Goal: Task Accomplishment & Management: Manage account settings

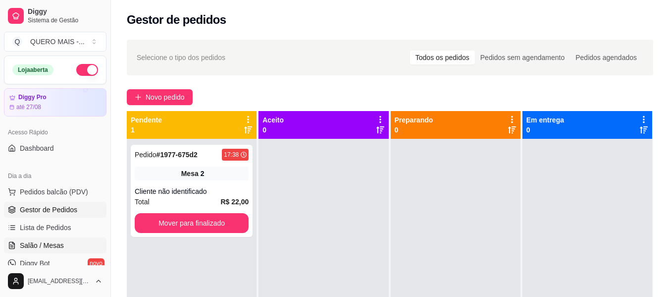
click at [38, 247] on span "Salão / Mesas" at bounding box center [42, 245] width 44 height 10
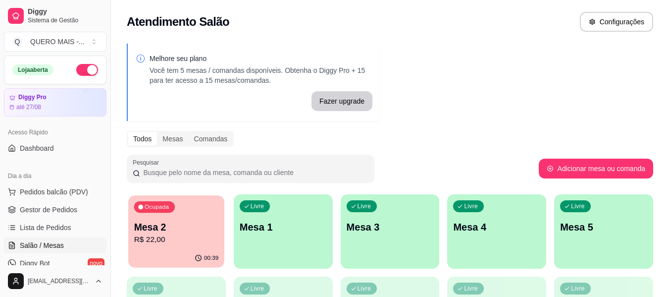
click at [156, 234] on p "R$ 22,00" at bounding box center [176, 239] width 85 height 11
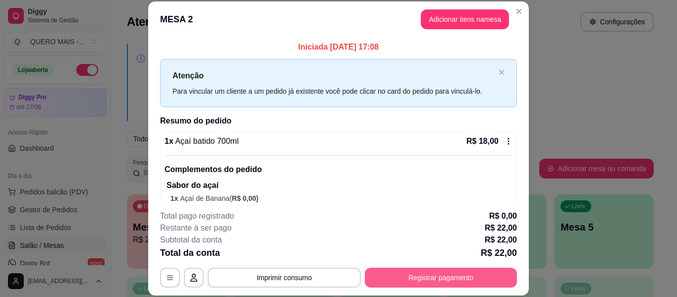
click at [409, 281] on button "Registrar pagamento" at bounding box center [441, 278] width 152 height 20
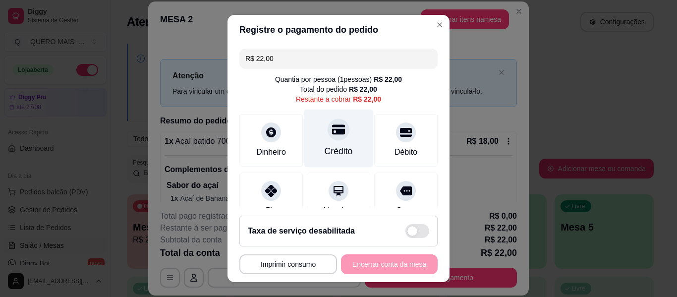
click at [330, 138] on div at bounding box center [339, 129] width 22 height 22
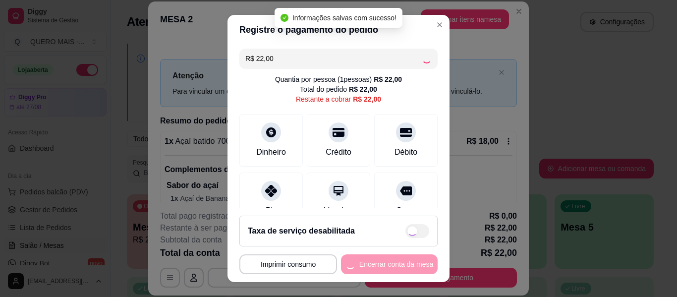
type input "R$ 0,00"
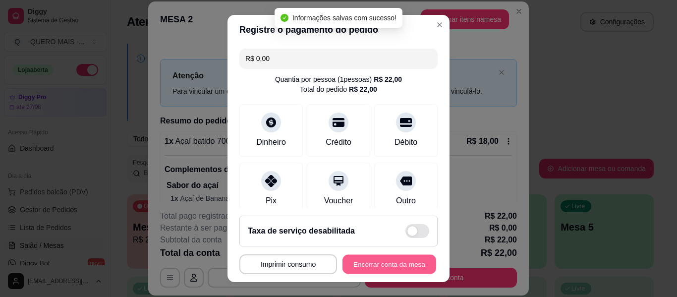
click at [351, 260] on button "Encerrar conta da mesa" at bounding box center [389, 264] width 94 height 19
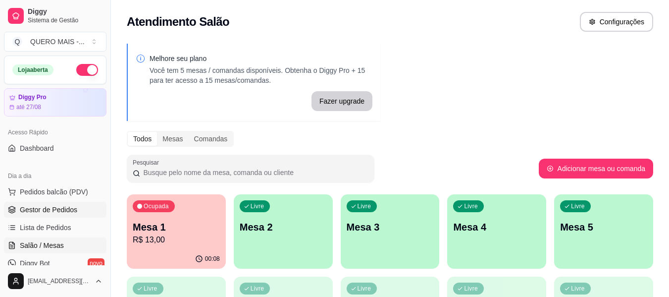
click at [60, 211] on span "Gestor de Pedidos" at bounding box center [48, 210] width 57 height 10
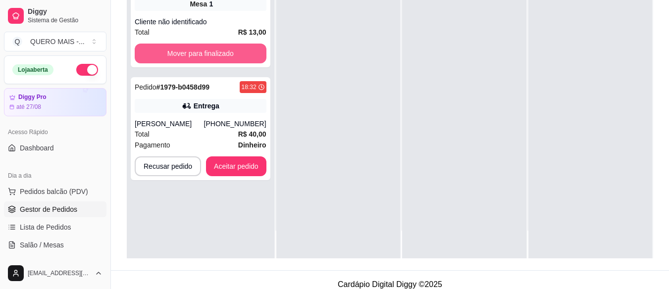
scroll to position [159, 0]
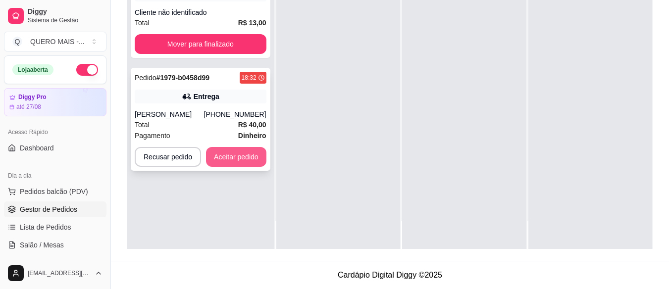
click at [243, 155] on button "Aceitar pedido" at bounding box center [236, 157] width 60 height 20
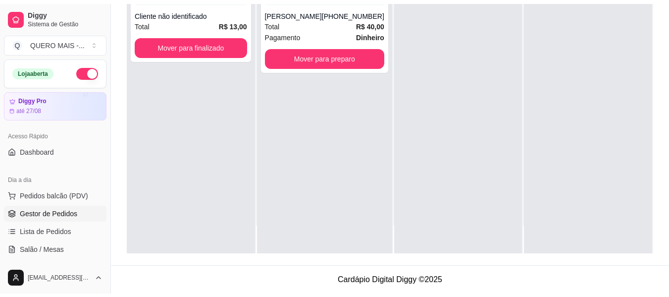
scroll to position [151, 0]
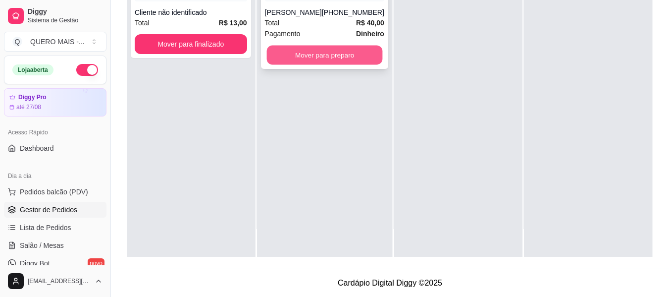
click at [315, 57] on button "Mover para preparo" at bounding box center [325, 55] width 116 height 19
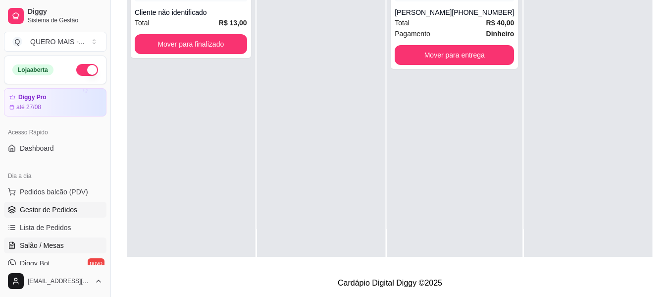
click at [38, 245] on span "Salão / Mesas" at bounding box center [42, 245] width 44 height 10
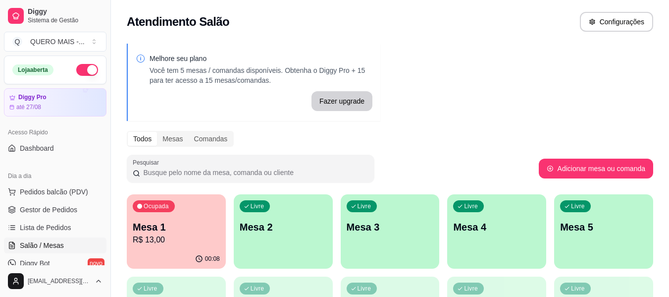
click at [288, 227] on p "Mesa 2" at bounding box center [283, 227] width 87 height 14
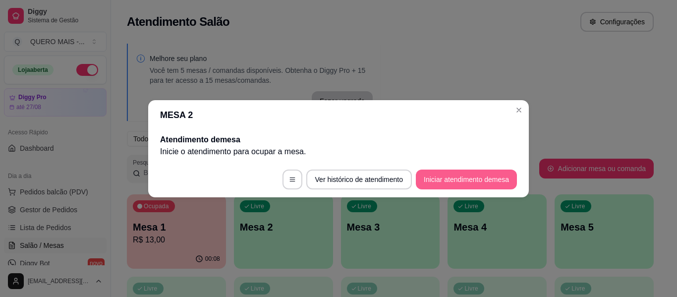
click at [434, 178] on button "Iniciar atendimento de mesa" at bounding box center [466, 179] width 101 height 20
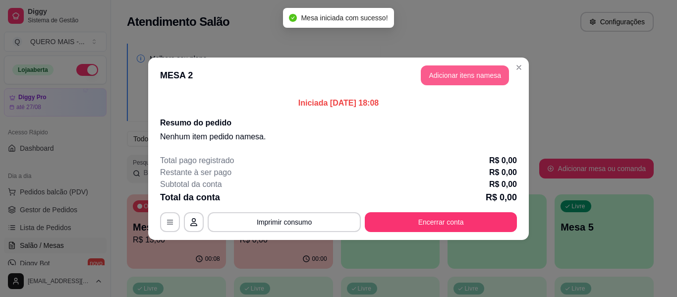
click at [452, 74] on button "Adicionar itens na mesa" at bounding box center [465, 75] width 88 height 20
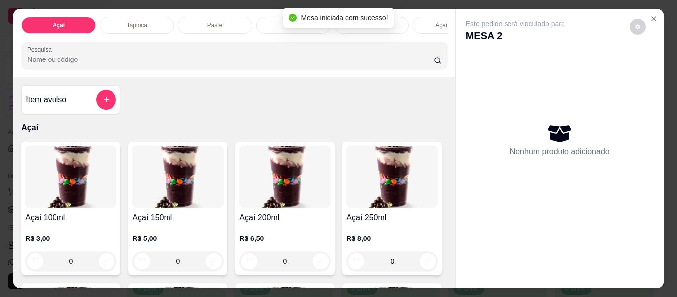
scroll to position [0, 402]
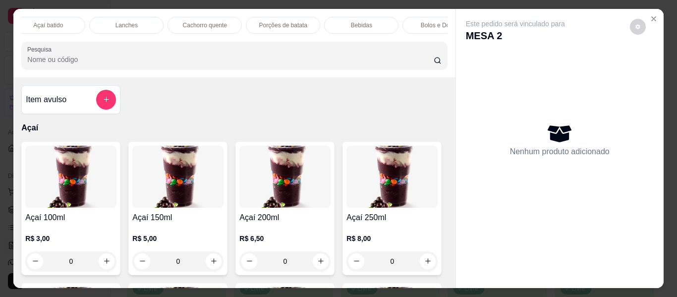
click at [49, 21] on p "Açaí batido" at bounding box center [48, 25] width 30 height 8
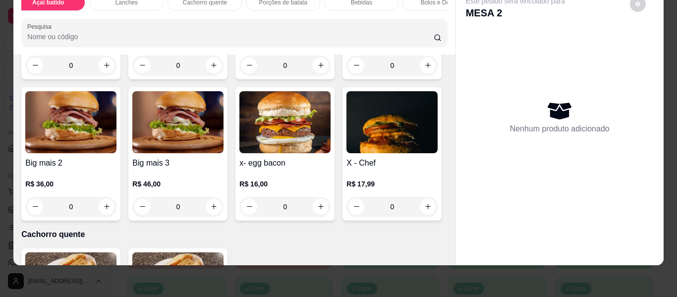
scroll to position [1446, 0]
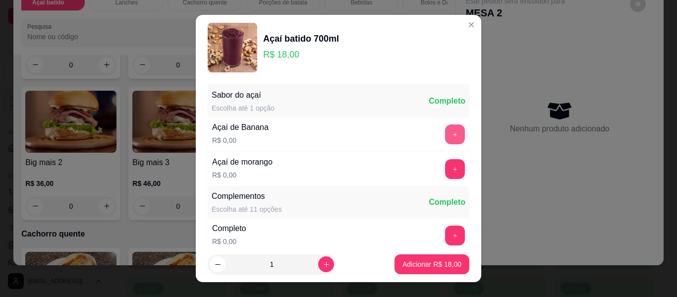
click at [445, 130] on button "+" at bounding box center [455, 134] width 20 height 20
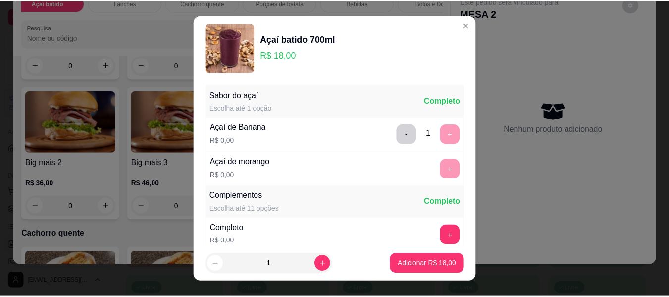
scroll to position [106, 0]
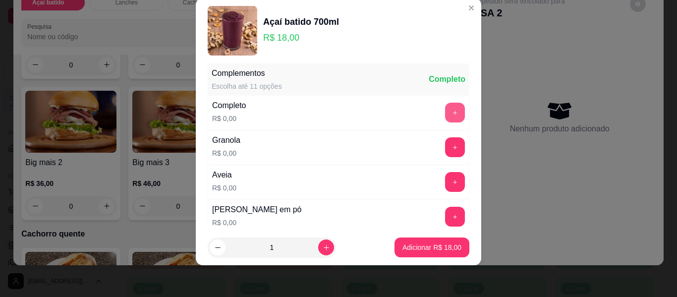
click at [445, 120] on button "+" at bounding box center [455, 113] width 20 height 20
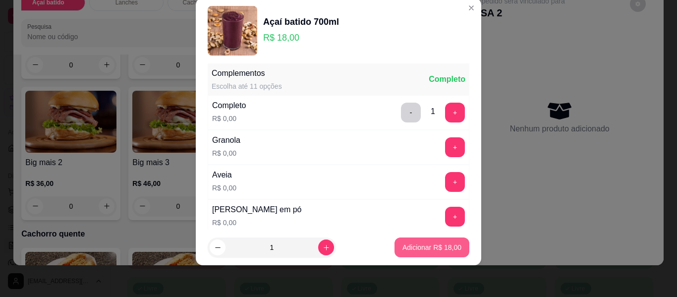
click at [414, 241] on button "Adicionar R$ 18,00" at bounding box center [431, 247] width 75 height 20
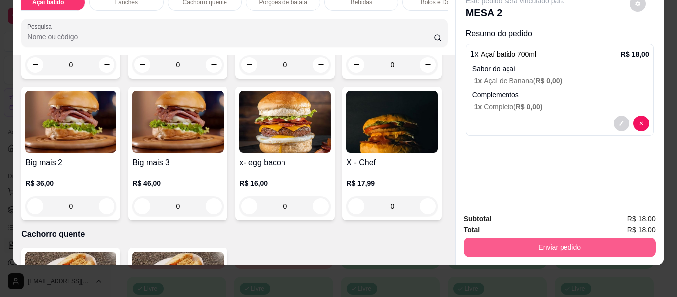
click at [522, 237] on button "Enviar pedido" at bounding box center [560, 247] width 192 height 20
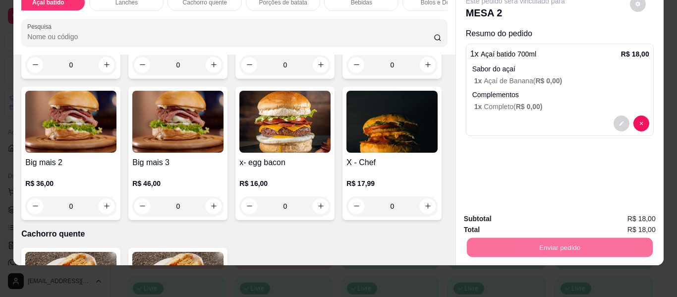
click at [513, 215] on button "Não registrar e enviar pedido" at bounding box center [527, 215] width 100 height 18
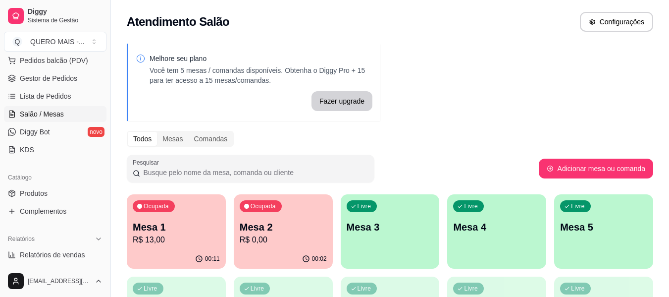
scroll to position [149, 0]
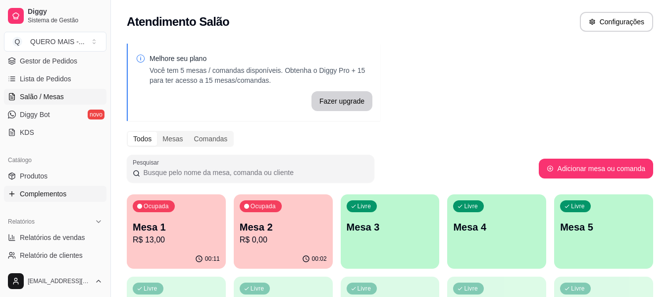
click at [50, 192] on span "Complementos" at bounding box center [43, 194] width 47 height 10
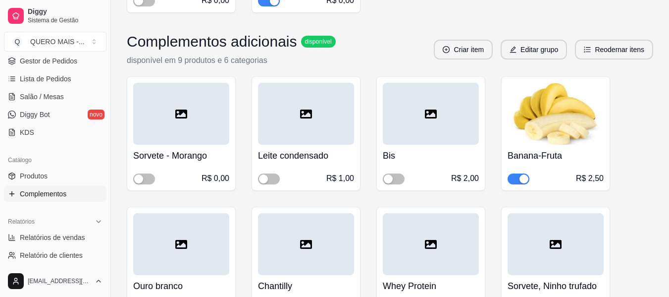
scroll to position [1932, 0]
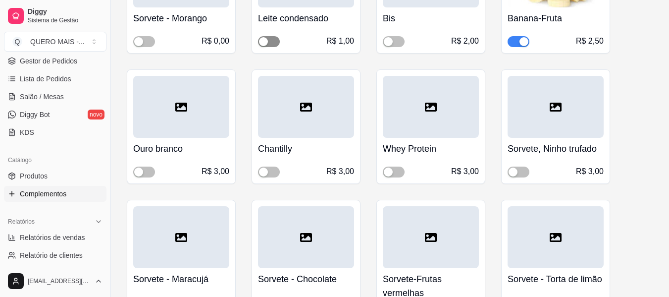
click at [274, 41] on span "button" at bounding box center [269, 41] width 22 height 11
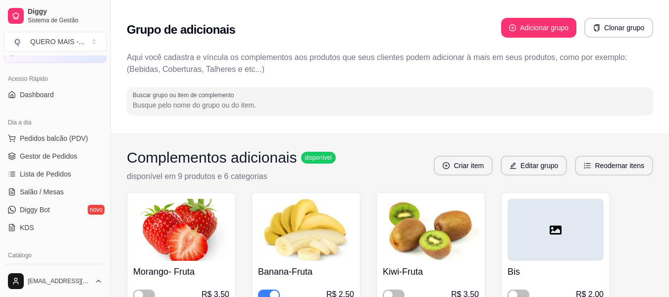
scroll to position [0, 0]
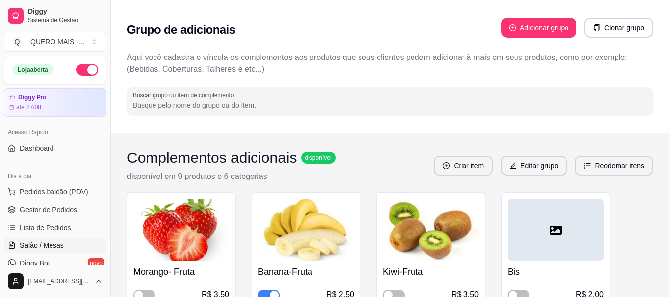
click at [38, 244] on span "Salão / Mesas" at bounding box center [42, 245] width 44 height 10
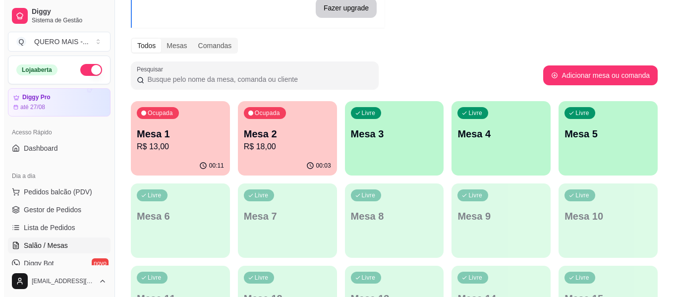
scroll to position [149, 0]
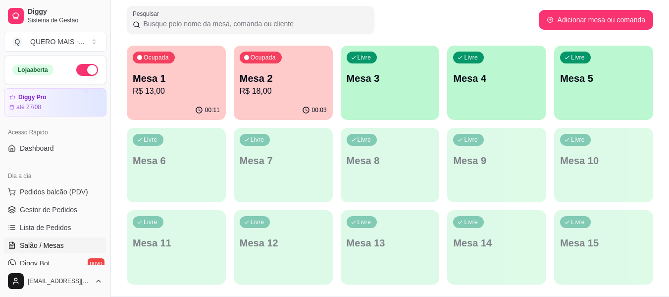
click at [173, 89] on p "R$ 13,00" at bounding box center [176, 91] width 87 height 12
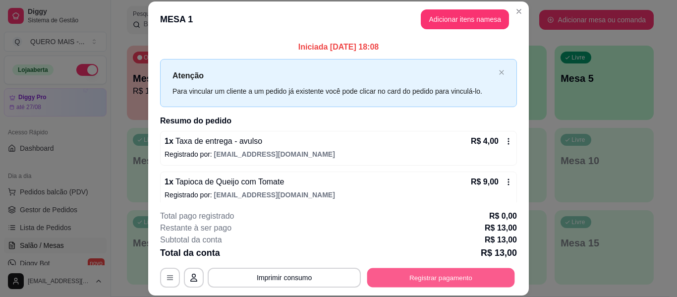
click at [414, 279] on button "Registrar pagamento" at bounding box center [441, 277] width 148 height 19
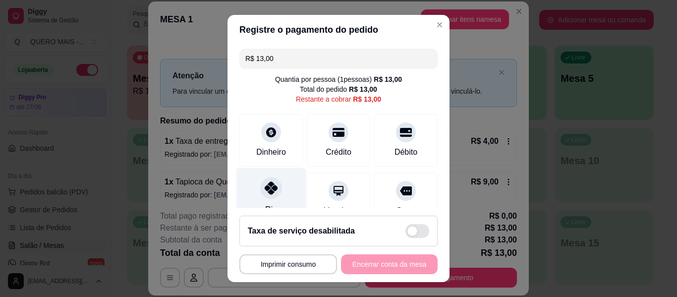
click at [265, 192] on icon at bounding box center [271, 187] width 13 height 13
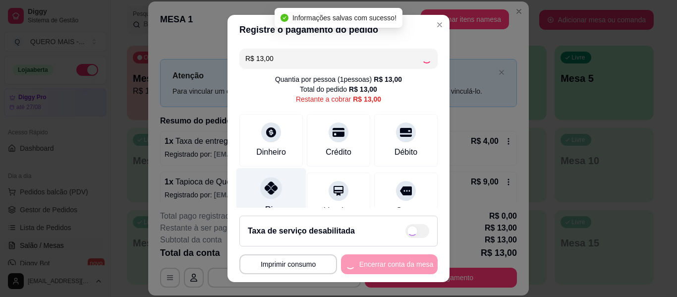
type input "R$ 0,00"
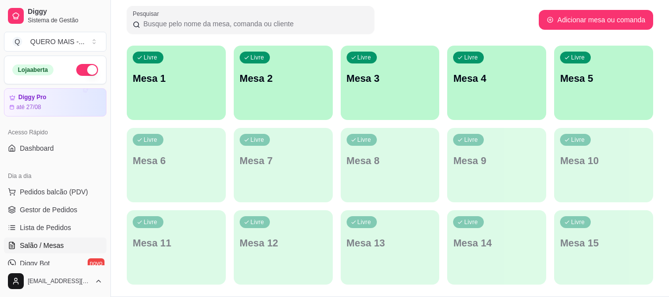
click at [197, 84] on div "Livre Mesa 1" at bounding box center [176, 77] width 99 height 62
click at [201, 80] on p "Mesa 1" at bounding box center [176, 78] width 87 height 14
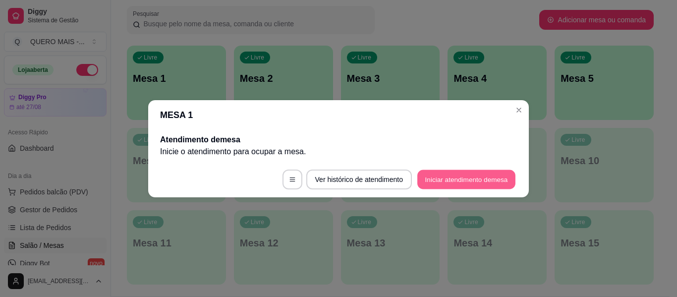
click at [436, 175] on button "Iniciar atendimento de mesa" at bounding box center [466, 178] width 98 height 19
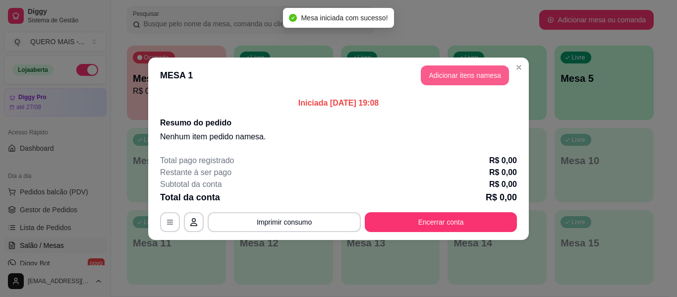
click at [469, 73] on button "Adicionar itens na mesa" at bounding box center [465, 75] width 88 height 20
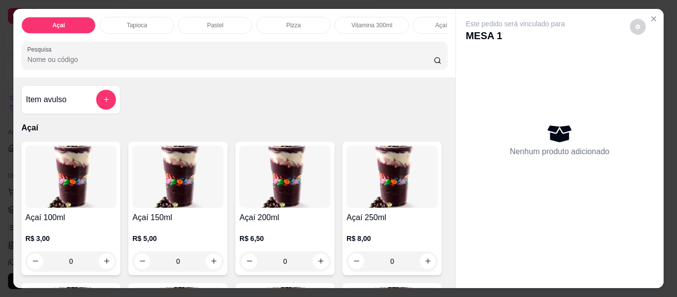
scroll to position [0, 360]
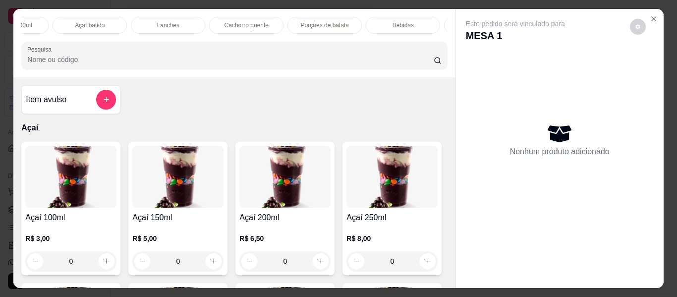
click at [327, 21] on p "Porções de batata" at bounding box center [325, 25] width 48 height 8
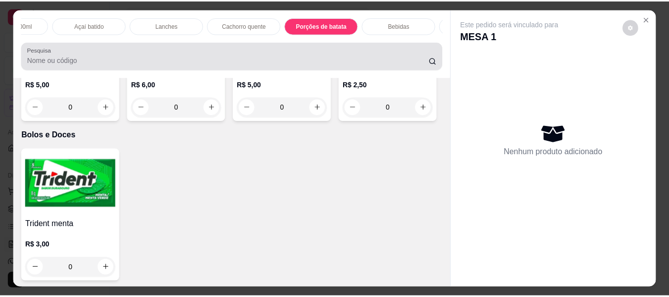
scroll to position [27, 0]
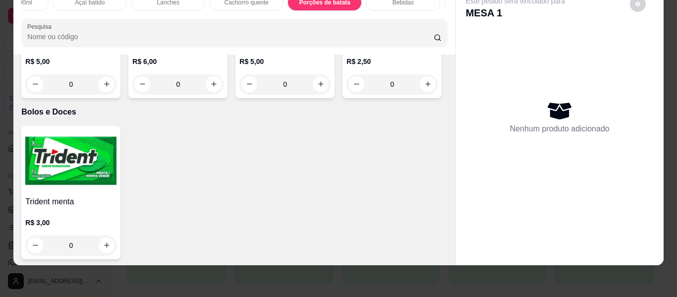
type input "1"
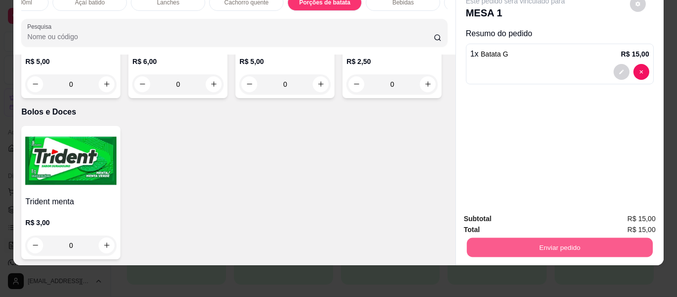
click at [492, 238] on button "Enviar pedido" at bounding box center [559, 247] width 186 height 19
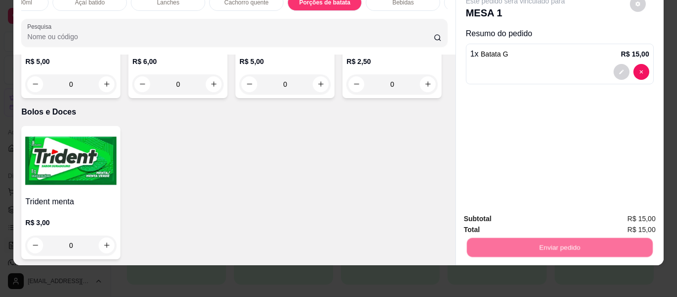
click at [516, 213] on button "Não registrar e enviar pedido" at bounding box center [526, 215] width 103 height 19
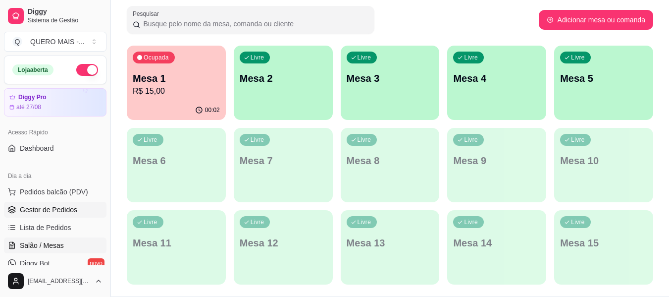
click at [66, 210] on span "Gestor de Pedidos" at bounding box center [48, 210] width 57 height 10
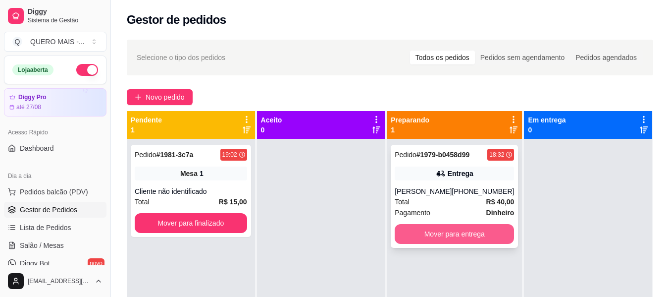
click at [429, 231] on button "Mover para entrega" at bounding box center [454, 234] width 119 height 20
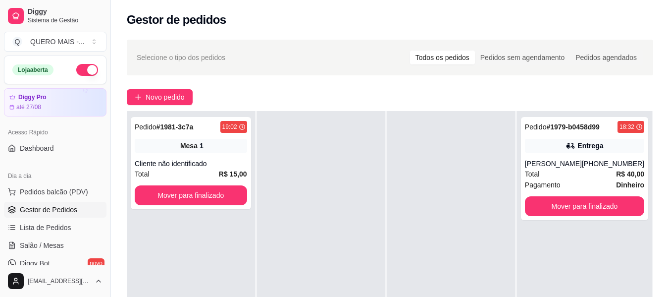
scroll to position [151, 0]
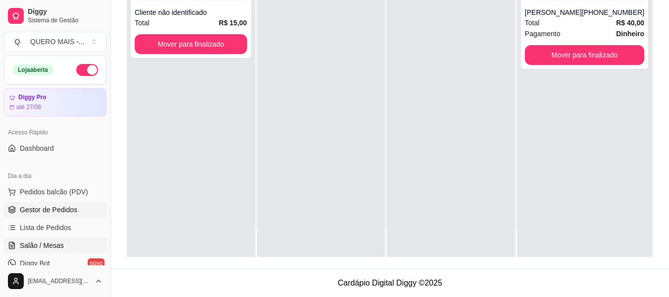
click at [23, 248] on span "Salão / Mesas" at bounding box center [42, 245] width 44 height 10
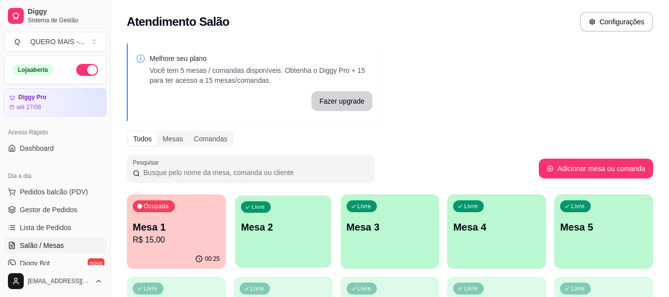
click at [275, 231] on p "Mesa 2" at bounding box center [283, 226] width 85 height 13
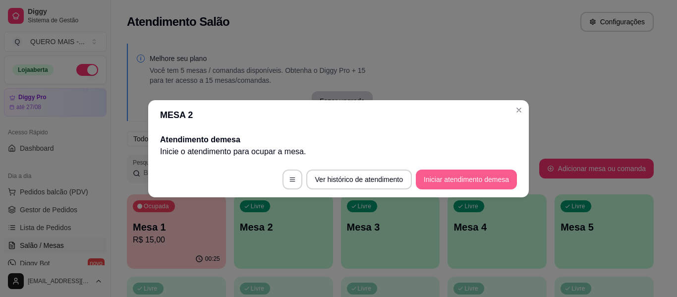
click at [460, 179] on button "Iniciar atendimento de mesa" at bounding box center [466, 179] width 101 height 20
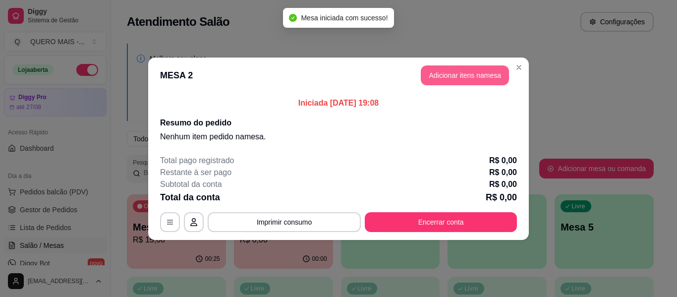
click at [478, 77] on button "Adicionar itens na mesa" at bounding box center [465, 75] width 88 height 20
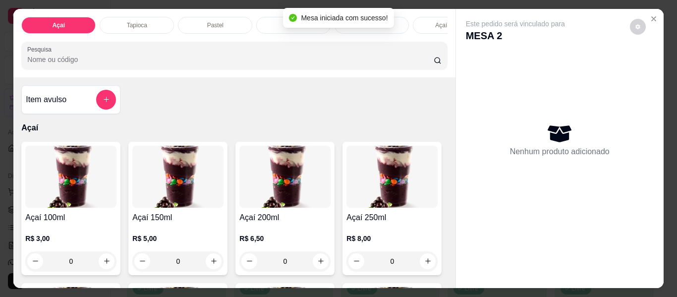
scroll to position [50, 0]
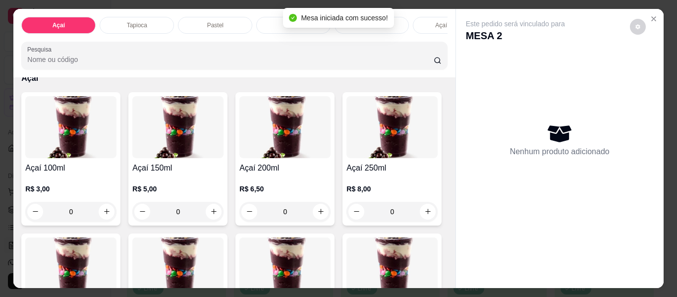
click at [210, 215] on div "0" at bounding box center [177, 212] width 91 height 20
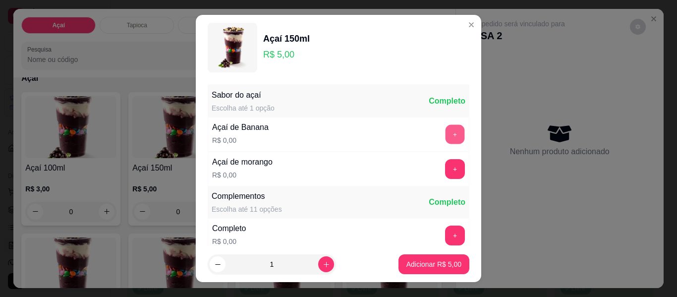
click at [445, 138] on button "+" at bounding box center [454, 134] width 19 height 19
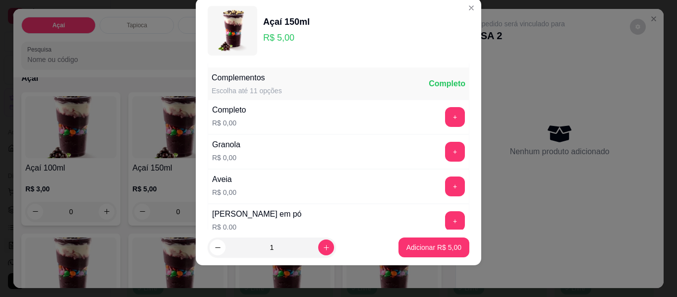
scroll to position [106, 0]
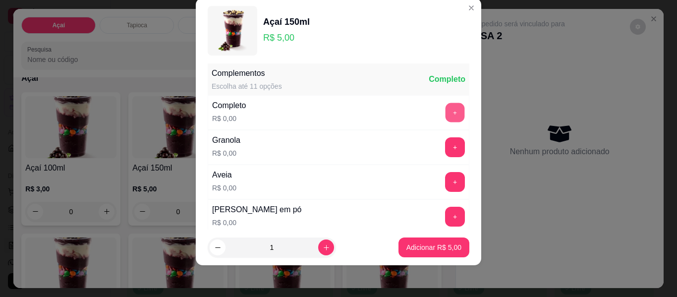
click at [445, 117] on button "+" at bounding box center [454, 112] width 19 height 19
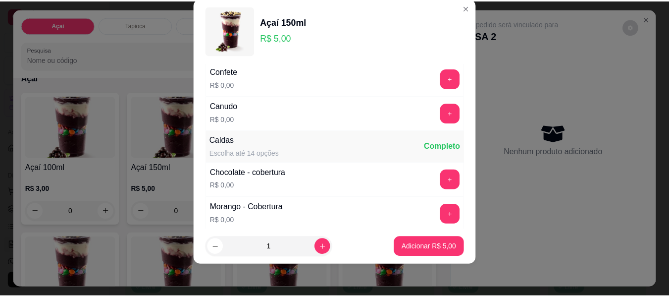
scroll to position [502, 0]
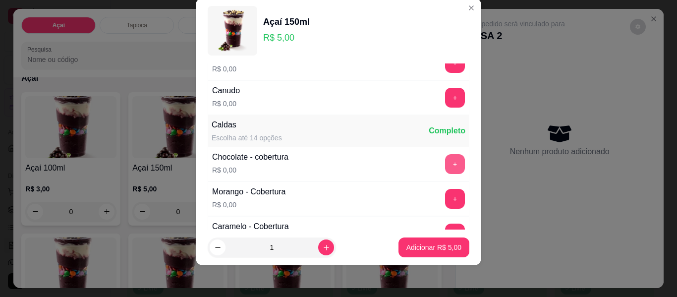
click at [445, 160] on button "+" at bounding box center [455, 164] width 20 height 20
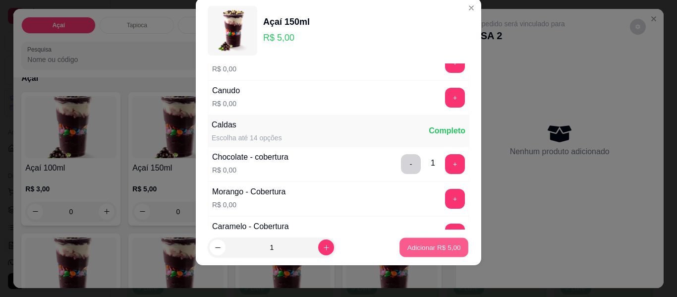
click at [415, 247] on p "Adicionar R$ 5,00" at bounding box center [434, 246] width 54 height 9
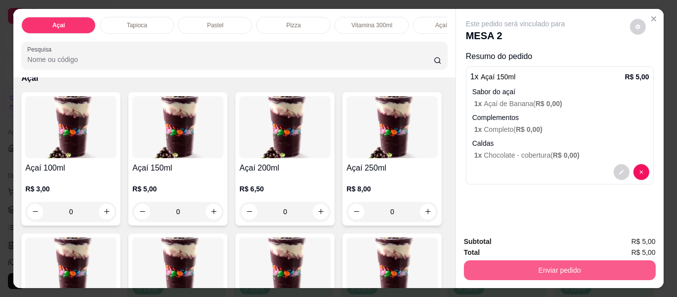
click at [519, 268] on button "Enviar pedido" at bounding box center [560, 270] width 192 height 20
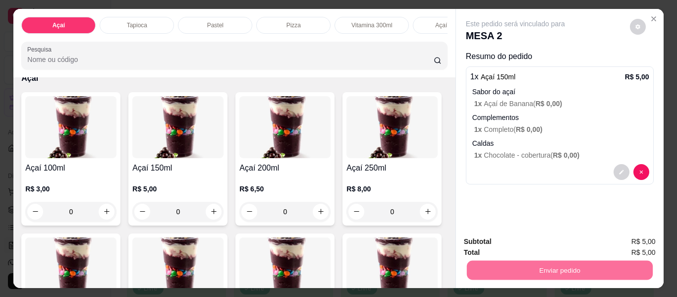
click at [519, 240] on button "Não registrar e enviar pedido" at bounding box center [526, 241] width 103 height 19
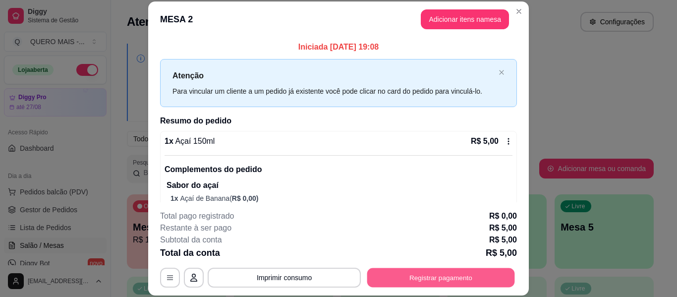
click at [428, 280] on button "Registrar pagamento" at bounding box center [441, 277] width 148 height 19
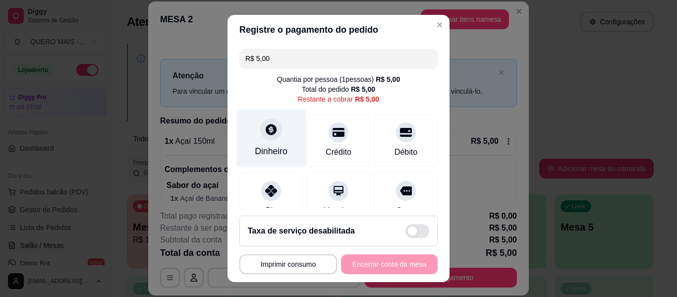
click at [265, 129] on icon at bounding box center [271, 129] width 13 height 13
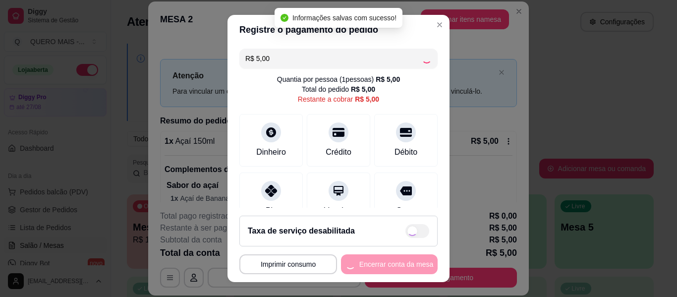
type input "R$ 0,00"
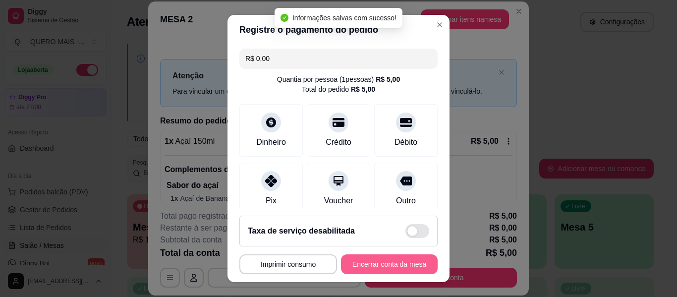
click at [379, 262] on button "Encerrar conta da mesa" at bounding box center [389, 264] width 97 height 20
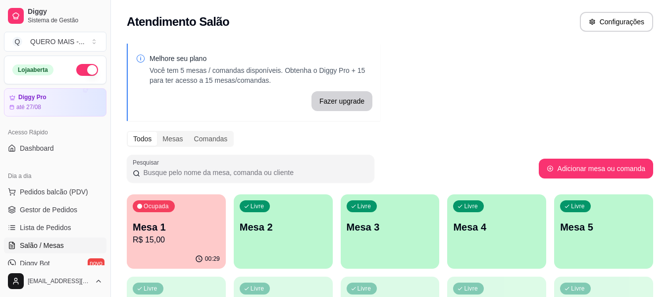
click at [178, 237] on p "R$ 15,00" at bounding box center [176, 240] width 87 height 12
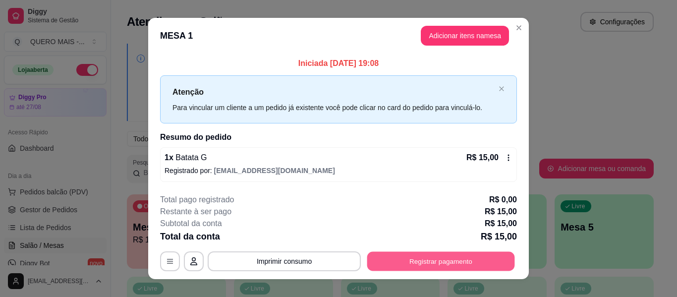
click at [404, 268] on button "Registrar pagamento" at bounding box center [441, 261] width 148 height 19
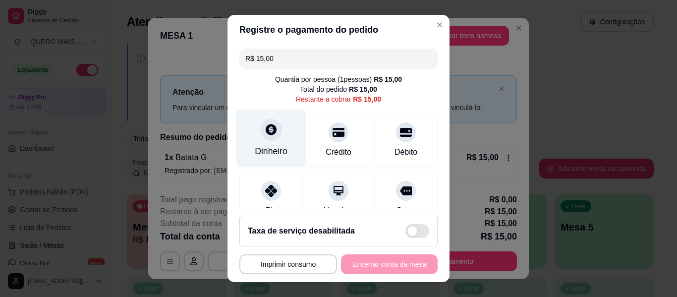
click at [267, 135] on icon at bounding box center [271, 129] width 13 height 13
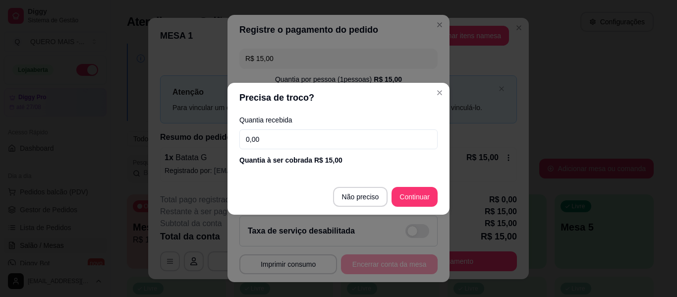
click at [278, 134] on input "0,00" at bounding box center [338, 139] width 198 height 20
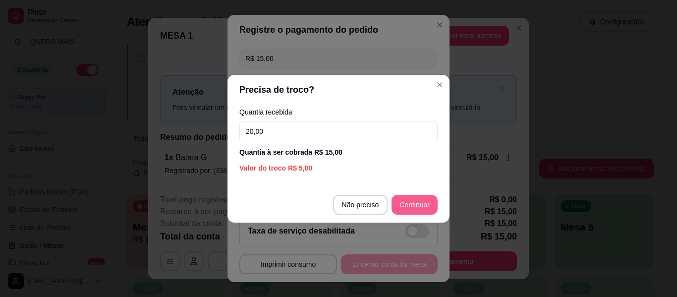
type input "20,00"
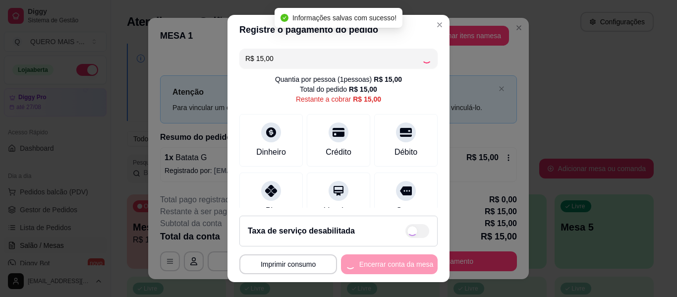
type input "R$ 0,00"
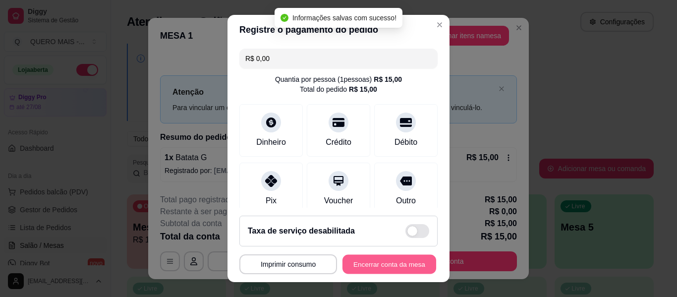
click at [370, 274] on button "Encerrar conta da mesa" at bounding box center [389, 264] width 94 height 19
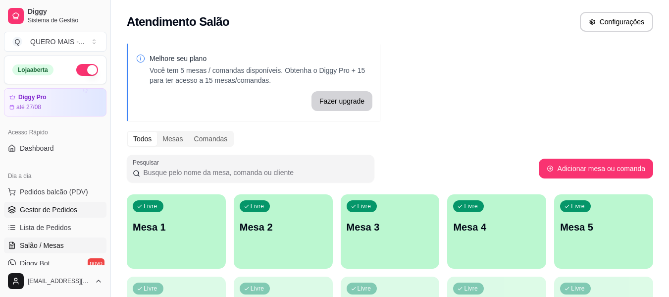
click at [62, 213] on span "Gestor de Pedidos" at bounding box center [48, 210] width 57 height 10
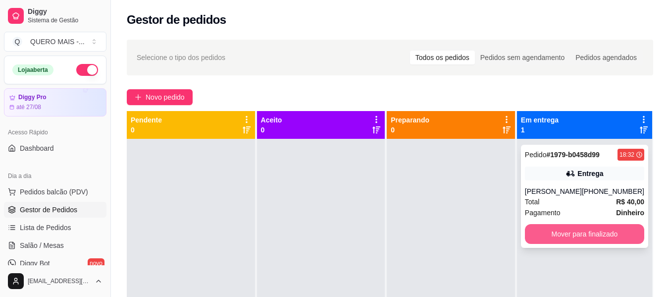
click at [607, 233] on button "Mover para finalizado" at bounding box center [584, 234] width 119 height 20
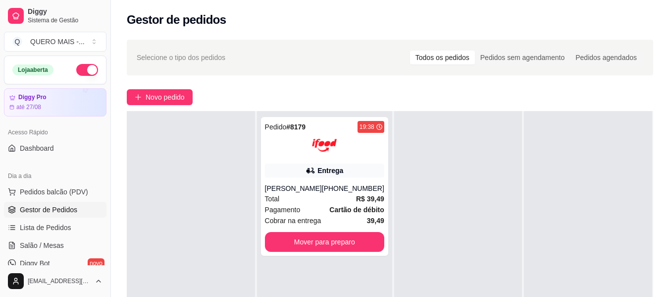
scroll to position [151, 0]
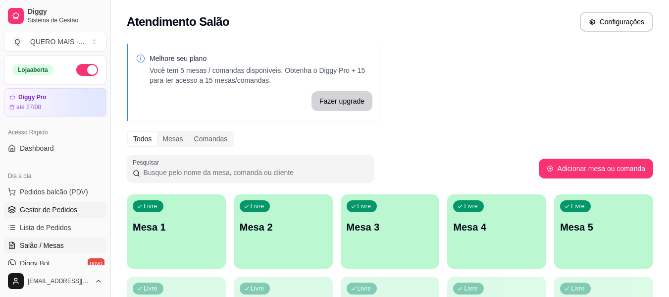
click at [90, 211] on link "Gestor de Pedidos" at bounding box center [55, 210] width 103 height 16
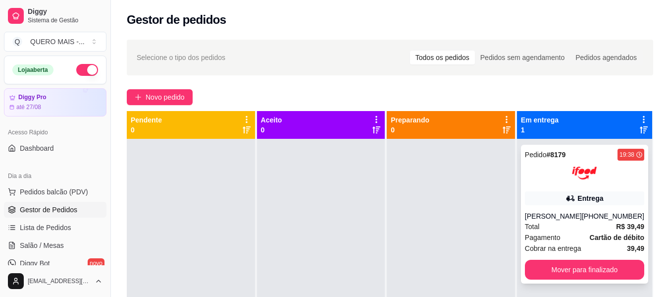
click at [548, 228] on div "Total R$ 39,49" at bounding box center [584, 226] width 119 height 11
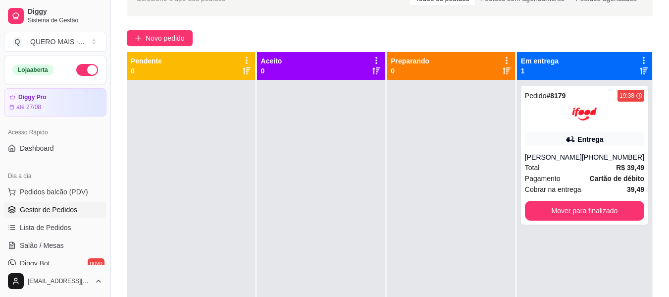
scroll to position [99, 0]
